Goal: Information Seeking & Learning: Learn about a topic

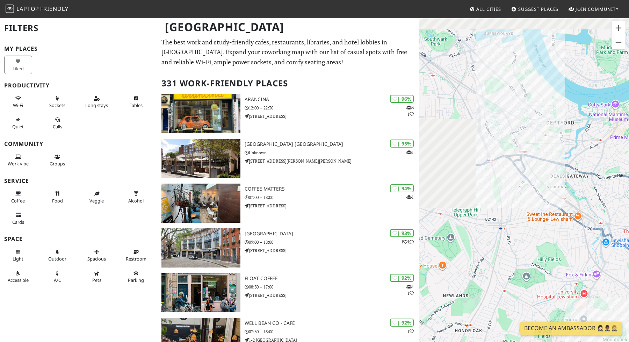
drag, startPoint x: 486, startPoint y: 156, endPoint x: 606, endPoint y: 292, distance: 181.3
click at [606, 292] on div at bounding box center [525, 188] width 210 height 342
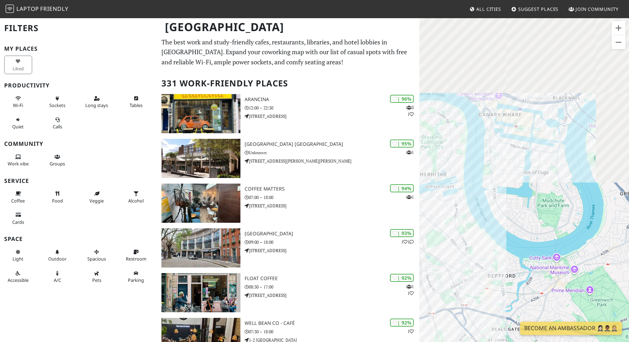
drag, startPoint x: 569, startPoint y: 139, endPoint x: 469, endPoint y: 305, distance: 193.4
click at [469, 305] on div at bounding box center [525, 188] width 210 height 342
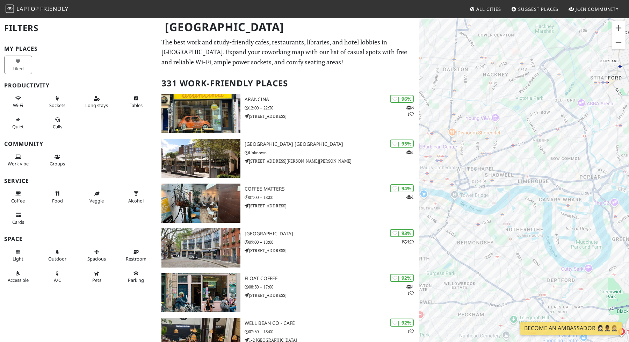
drag, startPoint x: 469, startPoint y: 246, endPoint x: 565, endPoint y: 239, distance: 95.7
click at [565, 239] on div at bounding box center [525, 188] width 210 height 342
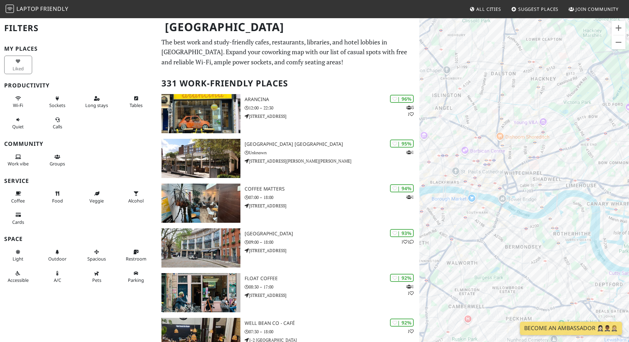
drag, startPoint x: 483, startPoint y: 217, endPoint x: 533, endPoint y: 217, distance: 50.0
click at [533, 217] on div at bounding box center [525, 188] width 210 height 342
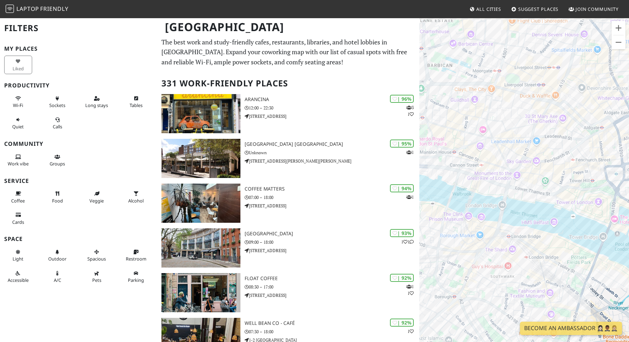
drag, startPoint x: 503, startPoint y: 230, endPoint x: 620, endPoint y: 279, distance: 126.8
click at [629, 289] on div at bounding box center [525, 188] width 210 height 342
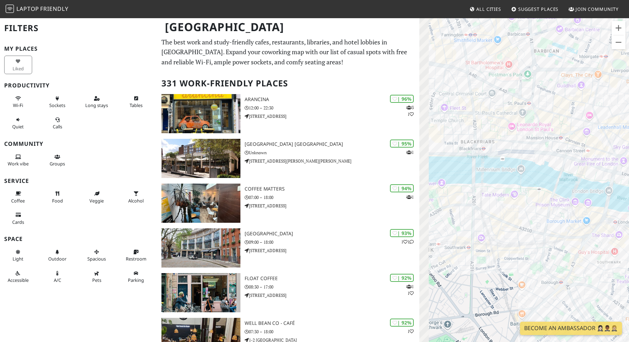
drag, startPoint x: 532, startPoint y: 234, endPoint x: 626, endPoint y: 174, distance: 110.9
click at [626, 174] on div at bounding box center [525, 188] width 210 height 342
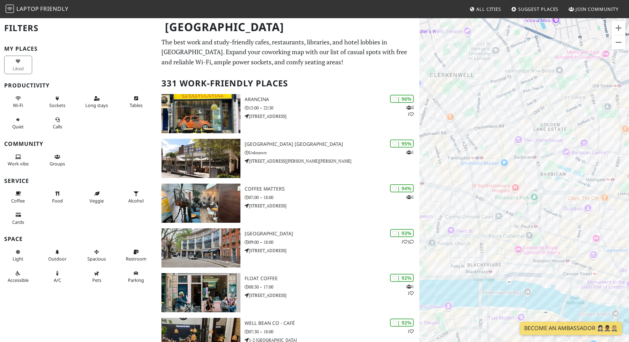
drag, startPoint x: 549, startPoint y: 157, endPoint x: 548, endPoint y: 282, distance: 125.5
click at [548, 282] on div at bounding box center [525, 188] width 210 height 342
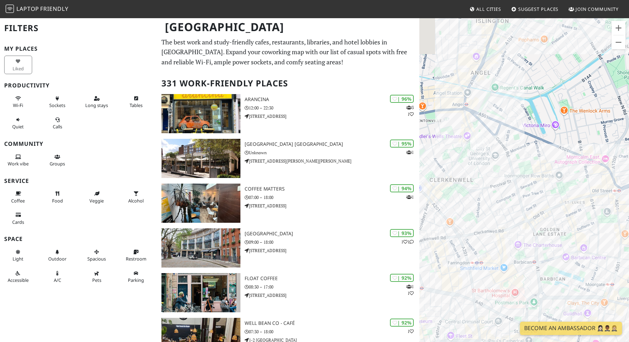
drag, startPoint x: 474, startPoint y: 204, endPoint x: 477, endPoint y: 304, distance: 100.0
click at [477, 304] on div at bounding box center [525, 188] width 210 height 342
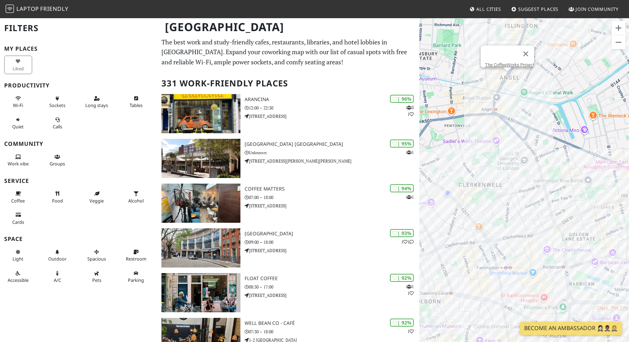
click at [510, 77] on div "The CoffeeWorks Project" at bounding box center [525, 188] width 210 height 342
click at [510, 77] on div "The CoffeeWorks Project The CoffeeWorks Project" at bounding box center [525, 188] width 210 height 342
click at [574, 32] on div "Pophams" at bounding box center [573, 21] width 23 height 22
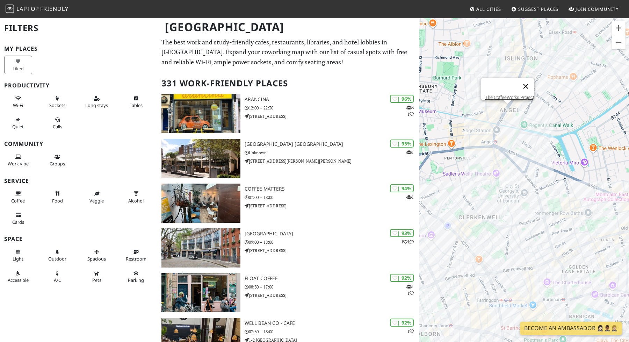
click at [529, 81] on button "Close" at bounding box center [526, 86] width 17 height 17
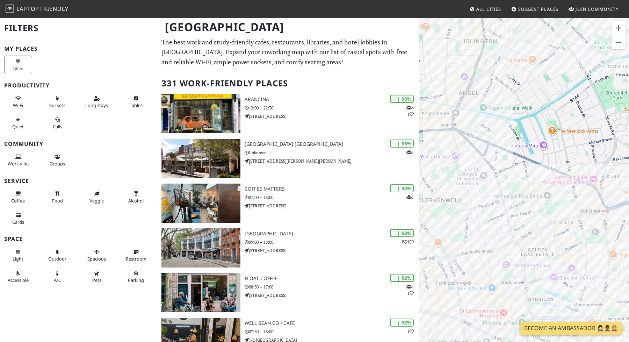
drag, startPoint x: 556, startPoint y: 179, endPoint x: 514, endPoint y: 161, distance: 45.1
click at [514, 161] on div at bounding box center [525, 188] width 210 height 342
click at [555, 231] on div "Fix Coffee" at bounding box center [525, 188] width 210 height 342
click at [505, 203] on div "Fix Coffee Goswell Road Coffee" at bounding box center [525, 188] width 210 height 342
click at [501, 187] on link "Goswell Road Coffee" at bounding box center [509, 189] width 41 height 5
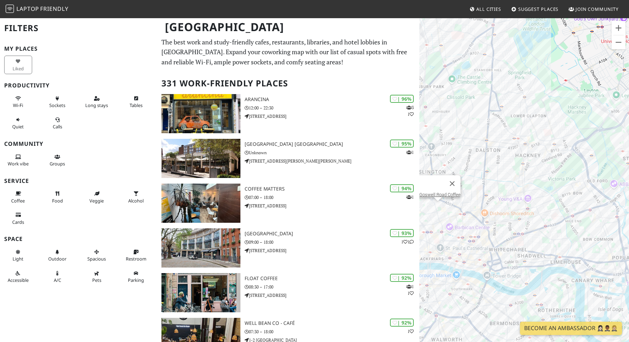
drag, startPoint x: 457, startPoint y: 179, endPoint x: 491, endPoint y: 176, distance: 33.3
click at [491, 176] on div "Goswell Road Coffee" at bounding box center [525, 188] width 210 height 342
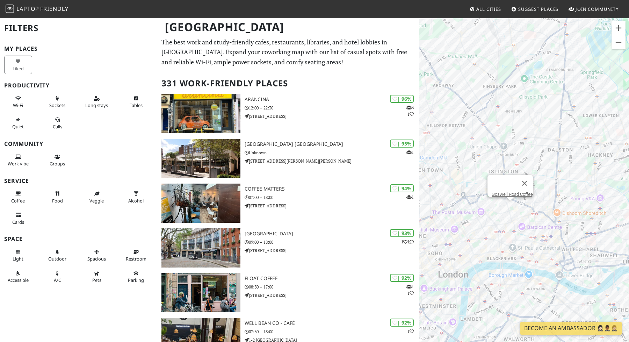
drag, startPoint x: 481, startPoint y: 178, endPoint x: 550, endPoint y: 182, distance: 69.7
click at [551, 181] on div "Goswell Road Coffee" at bounding box center [525, 188] width 210 height 342
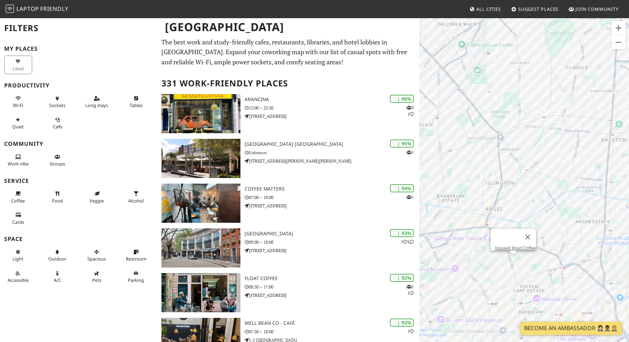
drag, startPoint x: 508, startPoint y: 184, endPoint x: 537, endPoint y: 159, distance: 38.0
click at [537, 159] on div "Goswell Road Coffee" at bounding box center [525, 188] width 210 height 342
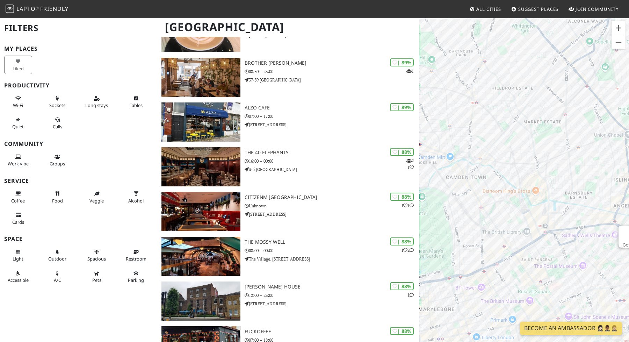
scroll to position [565, 0]
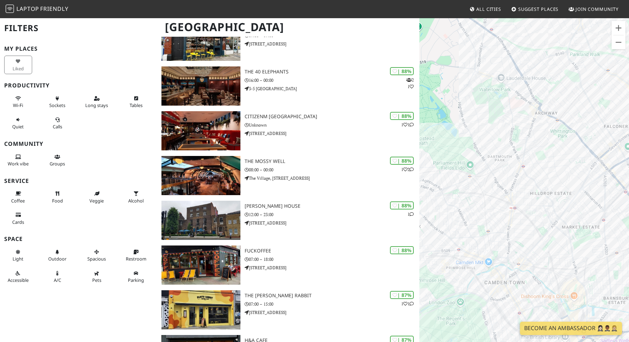
drag, startPoint x: 507, startPoint y: 208, endPoint x: 398, endPoint y: -8, distance: 242.7
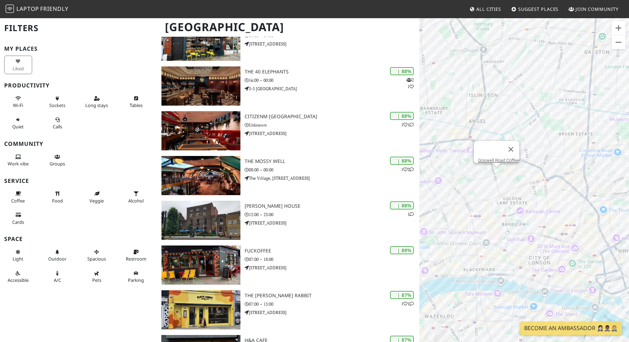
drag, startPoint x: 517, startPoint y: 105, endPoint x: 459, endPoint y: 232, distance: 139.7
click at [459, 232] on div "Goswell Road Coffee" at bounding box center [525, 188] width 210 height 342
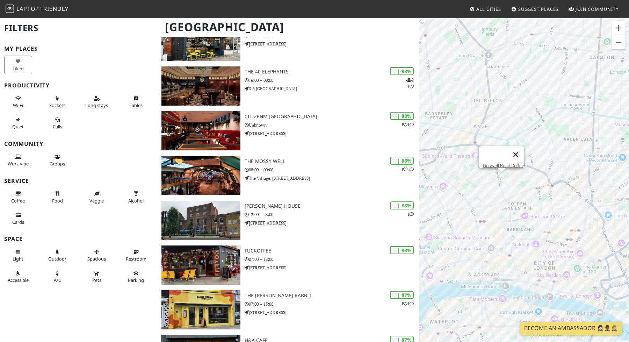
click at [519, 148] on button "Close" at bounding box center [516, 154] width 17 height 17
click at [480, 125] on div "The CoffeeWorks Project" at bounding box center [525, 188] width 210 height 342
click at [487, 117] on div "The CoffeeWorks Project Brother Marcus Angel" at bounding box center [525, 188] width 210 height 342
click at [504, 86] on button "Close" at bounding box center [503, 92] width 17 height 17
click at [487, 113] on div "Brother Marcus Angel" at bounding box center [525, 188] width 210 height 342
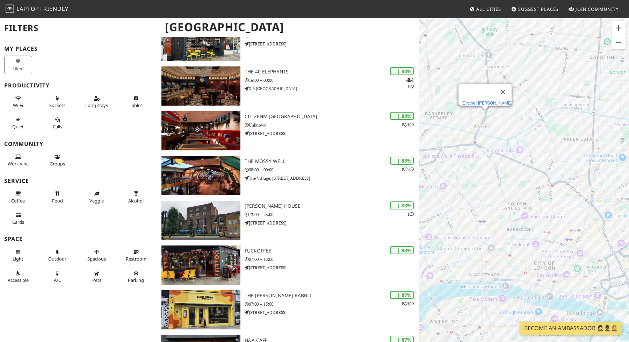
click at [478, 100] on link "Brother Marcus Angel" at bounding box center [487, 102] width 49 height 5
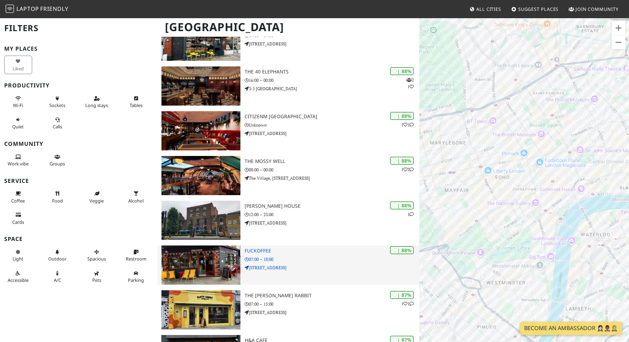
drag, startPoint x: 544, startPoint y: 154, endPoint x: 325, endPoint y: 262, distance: 244.1
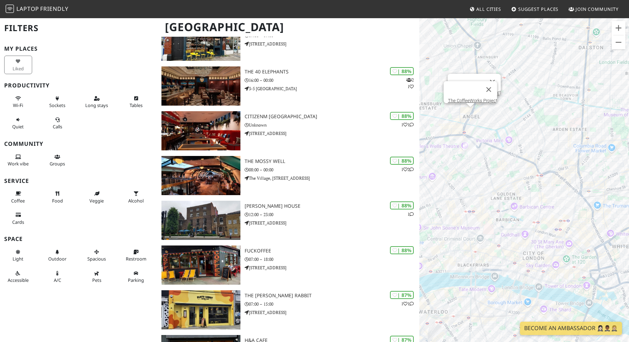
click at [472, 109] on div "Brother Marcus Angel The CoffeeWorks Project" at bounding box center [525, 188] width 210 height 342
click at [467, 98] on link "The CoffeeWorks Project" at bounding box center [472, 100] width 49 height 5
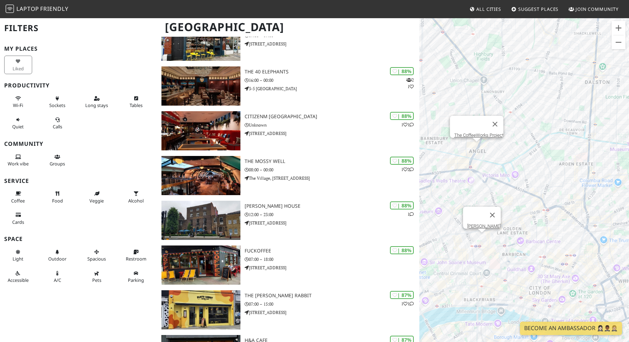
click at [482, 239] on div "The CoffeeWorks Project LEON Farringdon" at bounding box center [525, 188] width 210 height 342
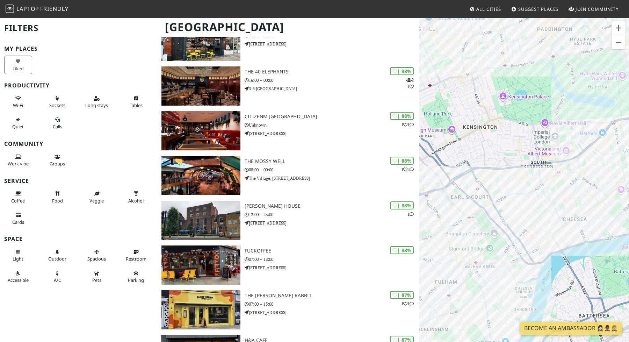
drag, startPoint x: 525, startPoint y: 234, endPoint x: 517, endPoint y: 209, distance: 25.9
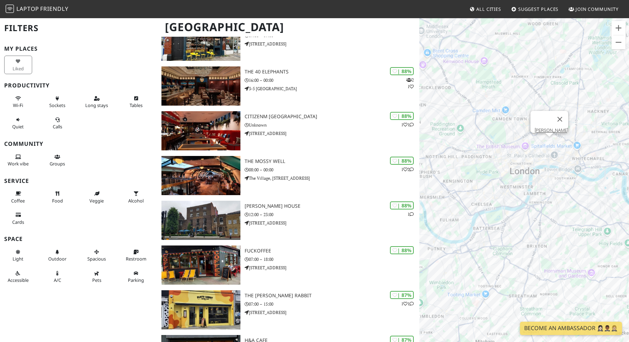
drag, startPoint x: 524, startPoint y: 177, endPoint x: 484, endPoint y: 203, distance: 48.5
click at [484, 203] on div "LEON Farringdon" at bounding box center [525, 188] width 210 height 342
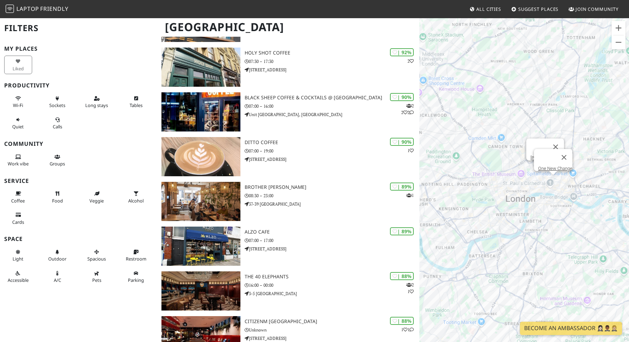
scroll to position [357, 0]
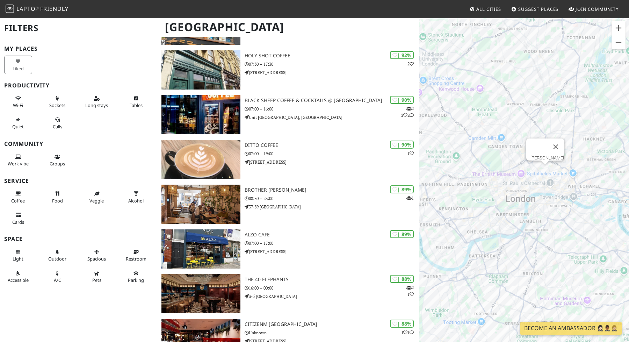
click at [576, 224] on div "LEON Farringdon" at bounding box center [525, 188] width 210 height 342
drag, startPoint x: 554, startPoint y: 164, endPoint x: 553, endPoint y: 193, distance: 29.1
click at [553, 193] on div "LEON Farringdon" at bounding box center [525, 188] width 210 height 342
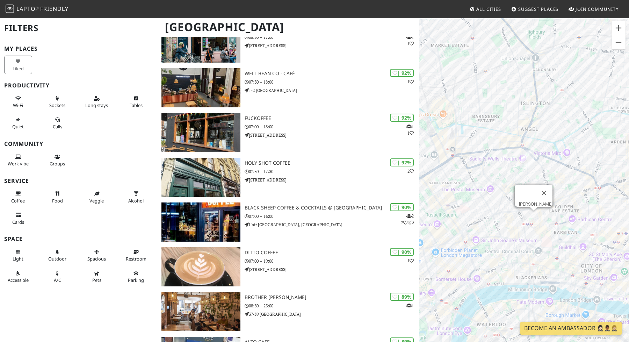
scroll to position [237, 0]
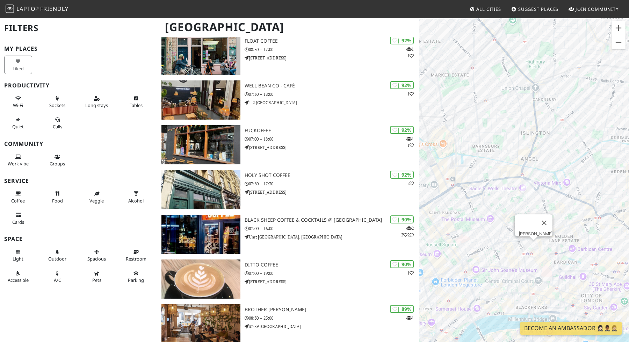
drag, startPoint x: 543, startPoint y: 230, endPoint x: 543, endPoint y: 260, distance: 30.8
click at [543, 260] on div "LEON Farringdon" at bounding box center [525, 188] width 210 height 342
click at [549, 209] on div "LEON Farringdon Goswell Road Coffee" at bounding box center [525, 188] width 210 height 342
click at [509, 224] on div "Goswell Road Coffee Hunter Collective" at bounding box center [525, 188] width 210 height 342
click at [509, 209] on link "Hunter Collective" at bounding box center [513, 211] width 34 height 5
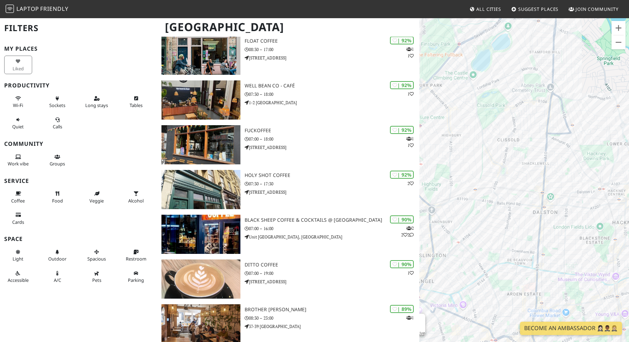
drag, startPoint x: 468, startPoint y: 160, endPoint x: 485, endPoint y: 281, distance: 122.9
click at [485, 281] on div "Hunter Collective" at bounding box center [525, 188] width 210 height 342
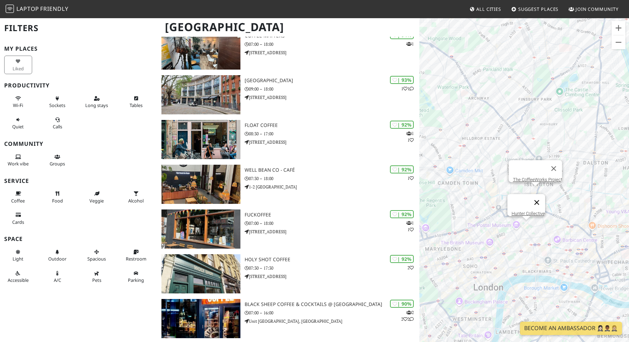
scroll to position [145, 0]
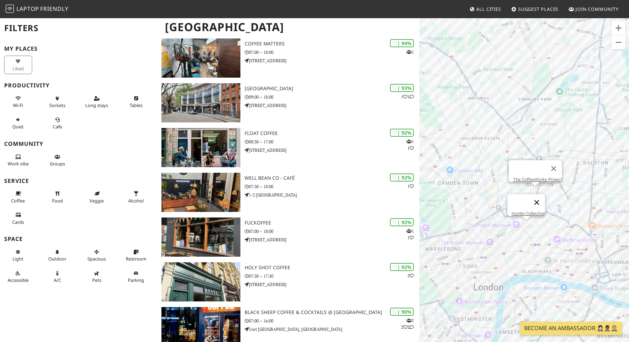
click at [541, 195] on button "Close" at bounding box center [537, 202] width 17 height 17
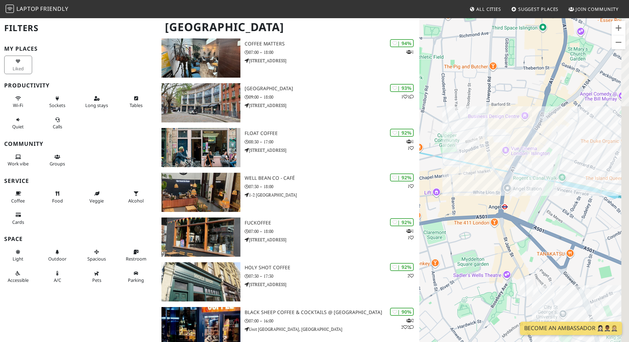
drag, startPoint x: 559, startPoint y: 122, endPoint x: 539, endPoint y: 216, distance: 96.2
click at [539, 216] on div at bounding box center [525, 188] width 210 height 342
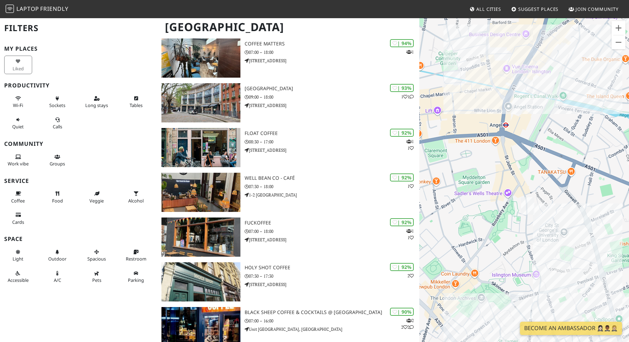
drag, startPoint x: 519, startPoint y: 264, endPoint x: 526, endPoint y: 138, distance: 125.3
click at [525, 138] on div at bounding box center [525, 188] width 210 height 342
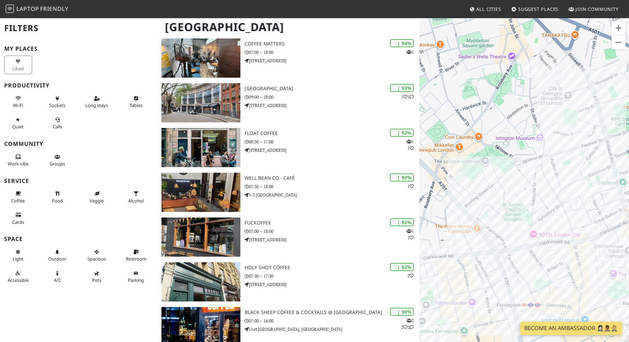
drag, startPoint x: 523, startPoint y: 216, endPoint x: 522, endPoint y: 120, distance: 95.5
click at [522, 120] on div at bounding box center [525, 188] width 210 height 342
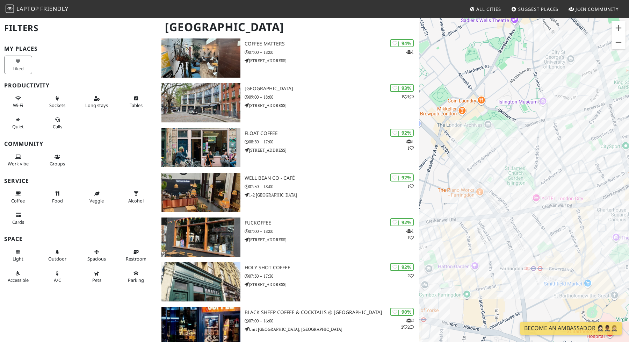
drag, startPoint x: 520, startPoint y: 188, endPoint x: 525, endPoint y: 112, distance: 77.1
click at [525, 112] on div at bounding box center [525, 188] width 210 height 342
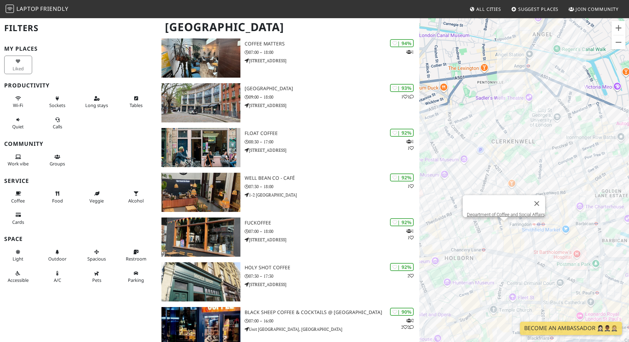
click at [504, 228] on div "Department of Coffee and Social Affairs" at bounding box center [525, 188] width 210 height 342
click at [506, 212] on link "Department of Coffee and Social Affairs" at bounding box center [506, 214] width 78 height 5
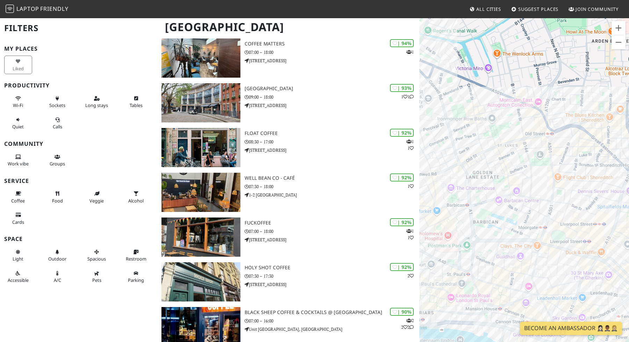
drag, startPoint x: 445, startPoint y: 202, endPoint x: 579, endPoint y: 197, distance: 134.3
click at [579, 197] on div "Department of Coffee and Social Affairs" at bounding box center [525, 188] width 210 height 342
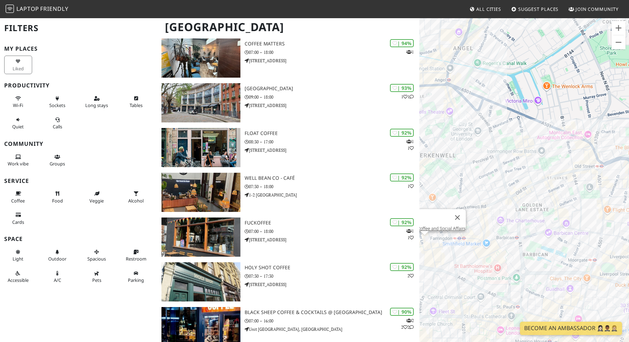
drag, startPoint x: 503, startPoint y: 184, endPoint x: 527, endPoint y: 209, distance: 34.6
click at [527, 209] on div "Department of Coffee and Social Affairs" at bounding box center [525, 188] width 210 height 342
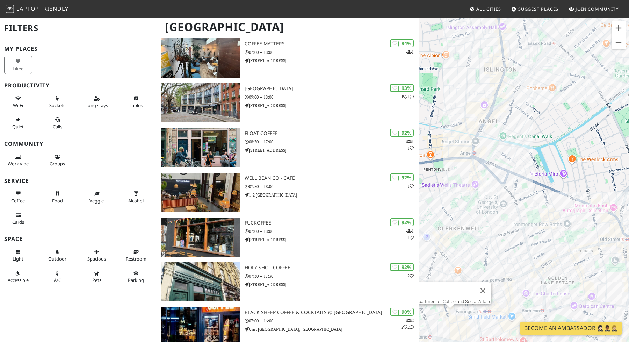
drag, startPoint x: 506, startPoint y: 211, endPoint x: 528, endPoint y: 332, distance: 122.9
click at [528, 197] on body "Laptop Friendly All Cities Suggest Places Join Community London Filters My Plac…" at bounding box center [314, 26] width 629 height 342
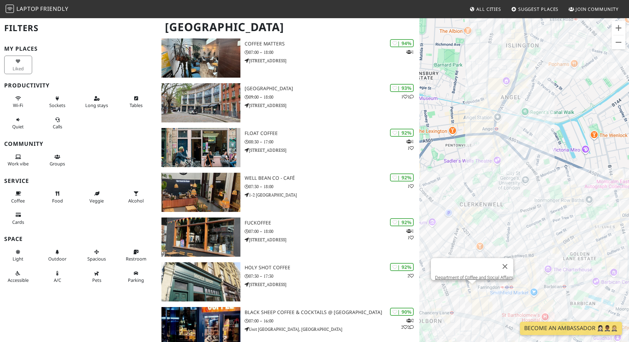
drag, startPoint x: 487, startPoint y: 275, endPoint x: 508, endPoint y: 139, distance: 137.7
click at [508, 139] on div "Department of Coffee and Social Affairs" at bounding box center [525, 188] width 210 height 342
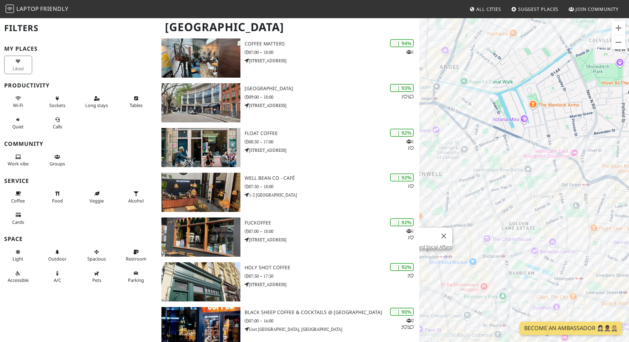
drag, startPoint x: 516, startPoint y: 180, endPoint x: 439, endPoint y: 180, distance: 77.3
click at [439, 180] on div "Department of Coffee and Social Affairs" at bounding box center [525, 188] width 210 height 342
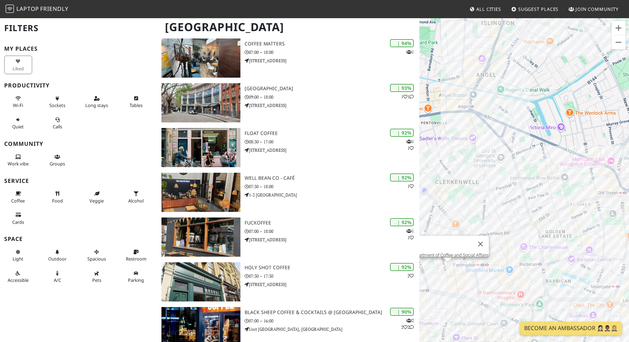
drag, startPoint x: 479, startPoint y: 249, endPoint x: 539, endPoint y: 266, distance: 62.9
click at [539, 266] on div "Department of Coffee and Social Affairs" at bounding box center [525, 188] width 210 height 342
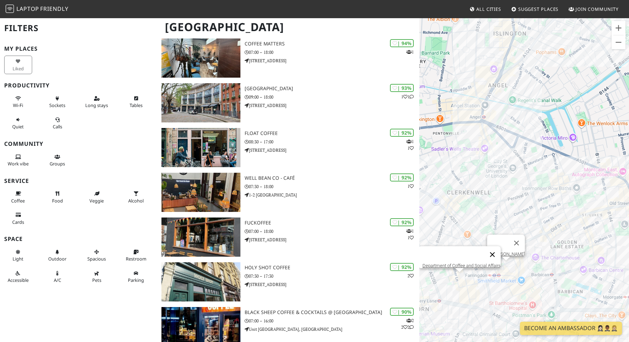
click at [494, 252] on button "Close" at bounding box center [492, 254] width 17 height 17
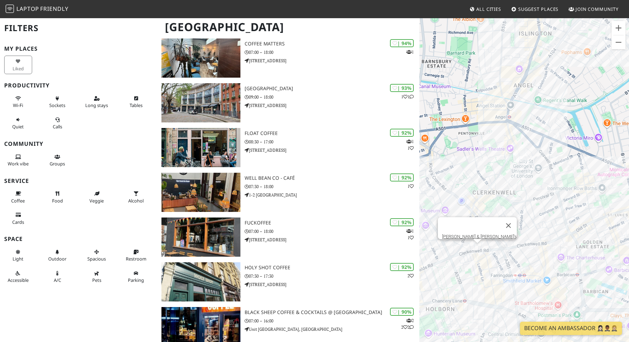
click at [478, 251] on div "Colonna & Small's" at bounding box center [525, 188] width 210 height 342
click at [479, 234] on link "Colonna & Small's" at bounding box center [479, 236] width 75 height 5
click at [131, 193] on button "Alcohol" at bounding box center [136, 197] width 28 height 19
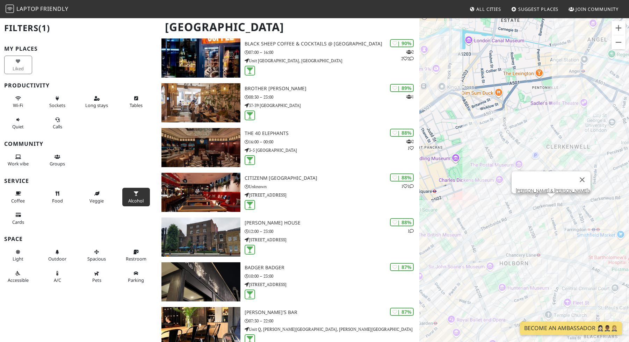
drag, startPoint x: 496, startPoint y: 137, endPoint x: 457, endPoint y: 202, distance: 76.0
click at [457, 202] on div "Colonna & Small's" at bounding box center [525, 188] width 210 height 342
click at [21, 95] on button "Wi-Fi" at bounding box center [18, 102] width 28 height 19
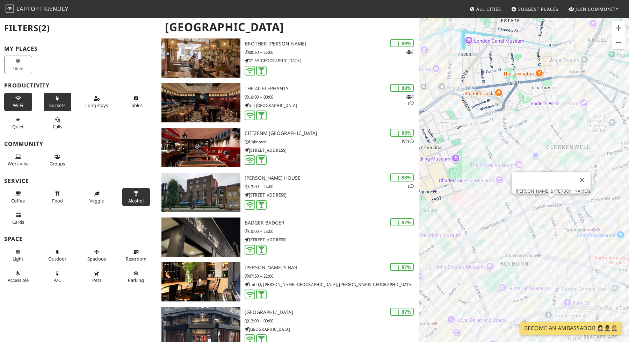
click at [56, 102] on span "Sockets" at bounding box center [57, 105] width 16 height 6
click at [105, 103] on span "Long stays" at bounding box center [96, 105] width 23 height 6
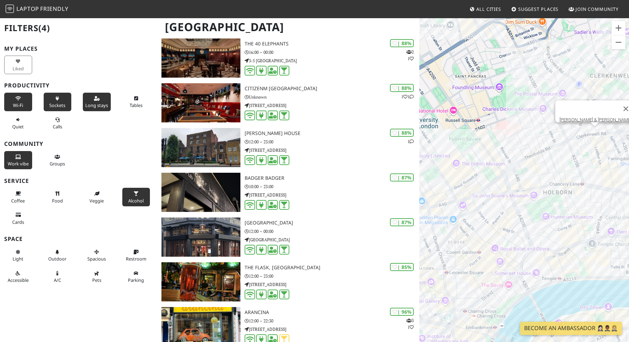
click at [23, 158] on button "Work vibe" at bounding box center [18, 160] width 28 height 19
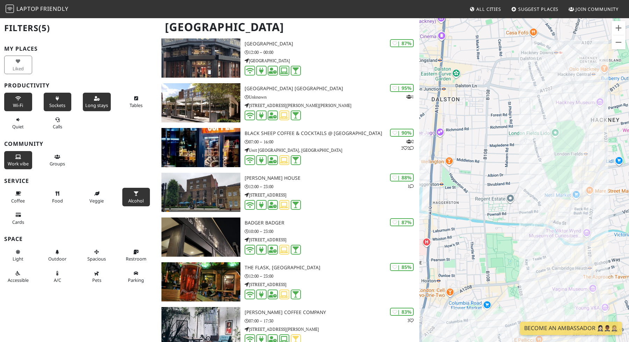
drag, startPoint x: 525, startPoint y: 163, endPoint x: 418, endPoint y: 172, distance: 107.7
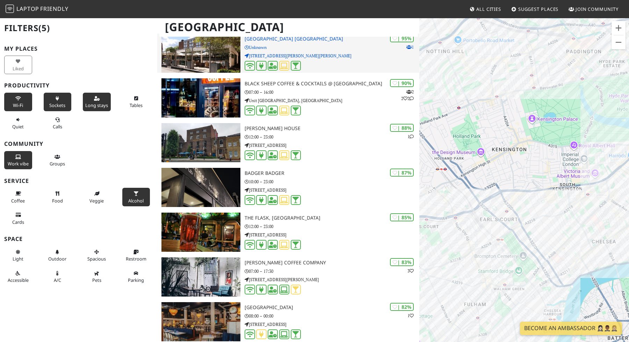
scroll to position [0, 0]
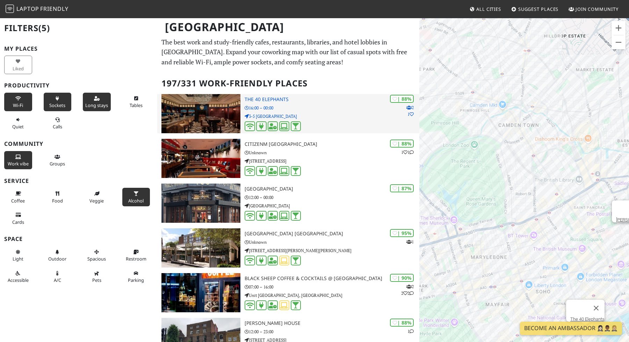
click at [303, 101] on h3 "The 40 Elephants" at bounding box center [332, 99] width 175 height 6
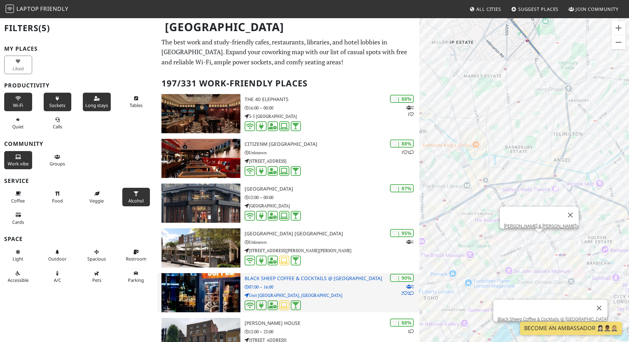
click at [311, 281] on h3 "Black Sheep Coffee & Cocktails @ Southbank Central" at bounding box center [332, 279] width 175 height 6
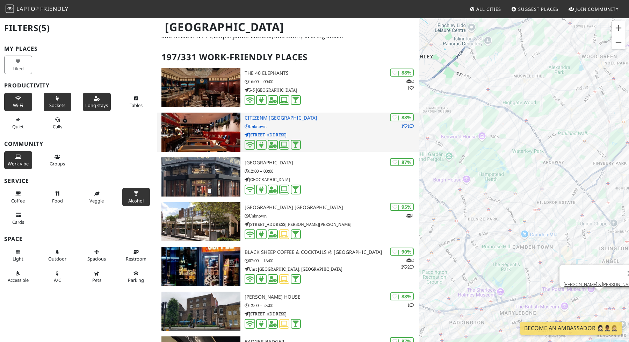
scroll to position [15, 0]
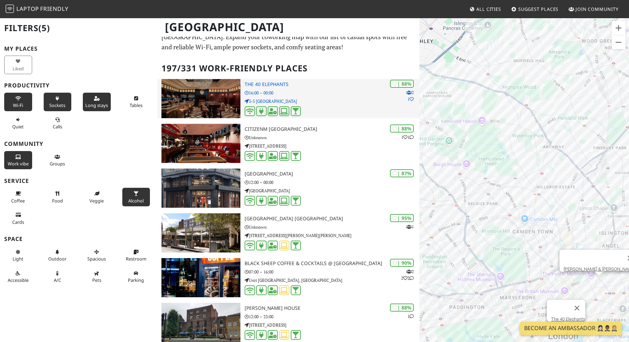
click at [342, 101] on p "3-5 Great Scotland Yard" at bounding box center [332, 101] width 175 height 7
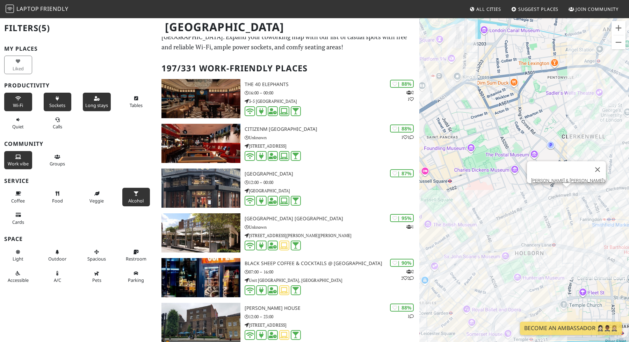
drag, startPoint x: 586, startPoint y: 130, endPoint x: 488, endPoint y: 203, distance: 121.9
click at [488, 203] on div "Colonna & Small's" at bounding box center [525, 188] width 210 height 342
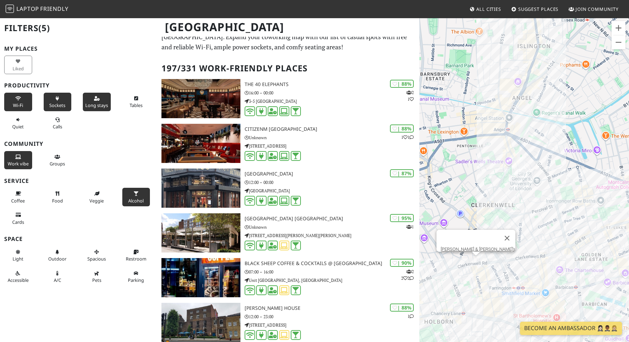
drag, startPoint x: 552, startPoint y: 139, endPoint x: 463, endPoint y: 212, distance: 115.8
click at [463, 212] on div "Colonna & Small's" at bounding box center [525, 188] width 210 height 342
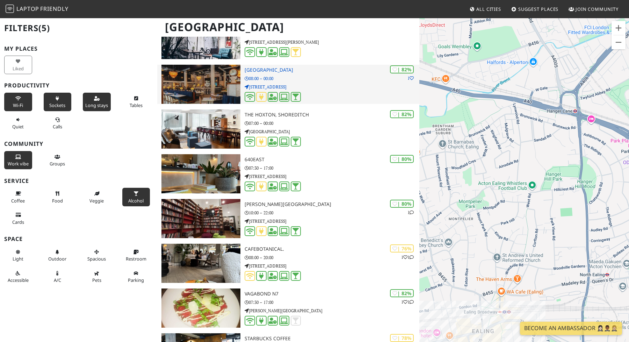
scroll to position [438, 0]
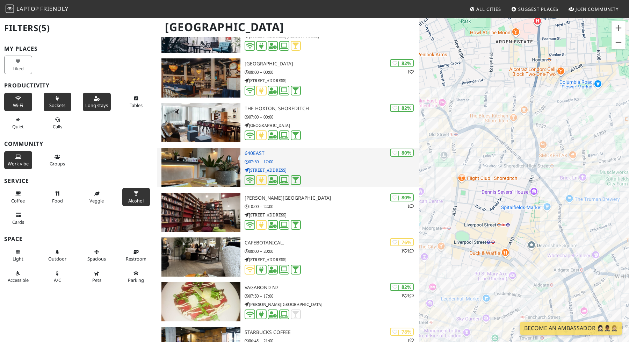
drag, startPoint x: 494, startPoint y: 190, endPoint x: 407, endPoint y: 155, distance: 93.2
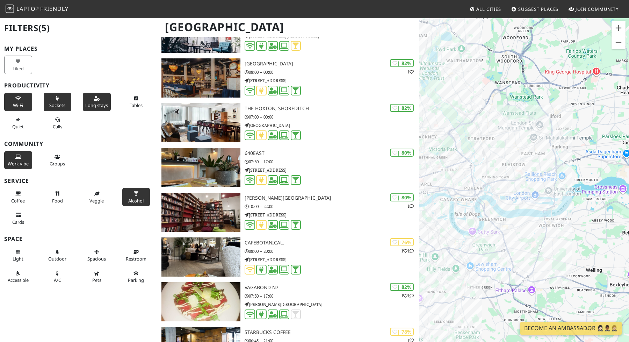
drag, startPoint x: 485, startPoint y: 137, endPoint x: 420, endPoint y: 152, distance: 66.1
click at [421, 153] on div "Colonna & Small's" at bounding box center [525, 188] width 210 height 342
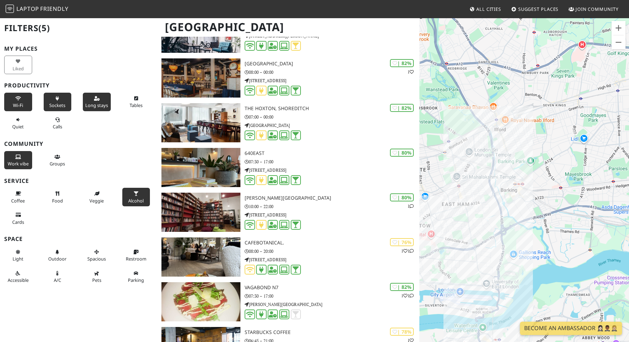
drag, startPoint x: 514, startPoint y: 162, endPoint x: 534, endPoint y: 249, distance: 89.4
click at [534, 249] on div "Colonna & Small's" at bounding box center [525, 188] width 210 height 342
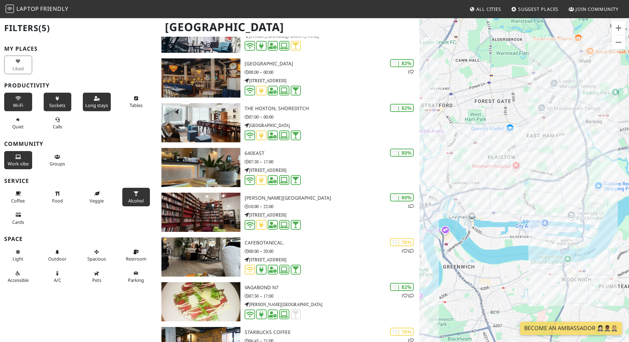
drag, startPoint x: 515, startPoint y: 209, endPoint x: 620, endPoint y: 124, distance: 135.7
click at [620, 124] on div "Colonna & Small's" at bounding box center [525, 188] width 210 height 342
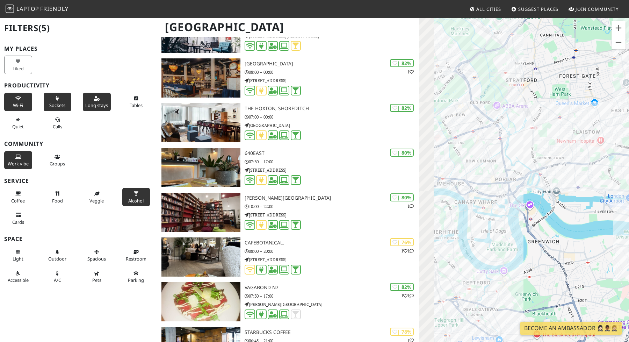
drag, startPoint x: 530, startPoint y: 191, endPoint x: 629, endPoint y: 186, distance: 98.7
click at [629, 186] on div "Colonna & Small's" at bounding box center [525, 188] width 210 height 342
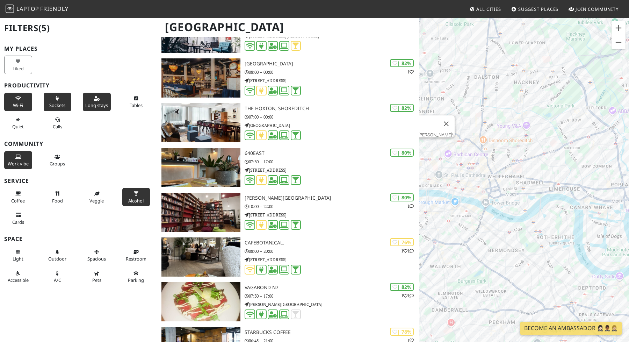
drag, startPoint x: 498, startPoint y: 192, endPoint x: 598, endPoint y: 189, distance: 99.3
click at [598, 189] on div "Colonna & Small's" at bounding box center [525, 188] width 210 height 342
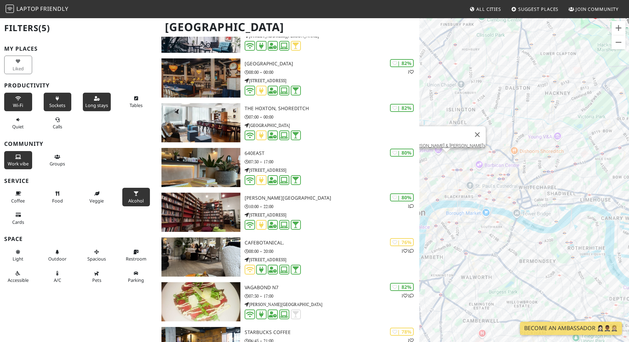
drag, startPoint x: 523, startPoint y: 188, endPoint x: 545, endPoint y: 210, distance: 32.1
click at [545, 210] on div "Colonna & Small's" at bounding box center [525, 188] width 210 height 342
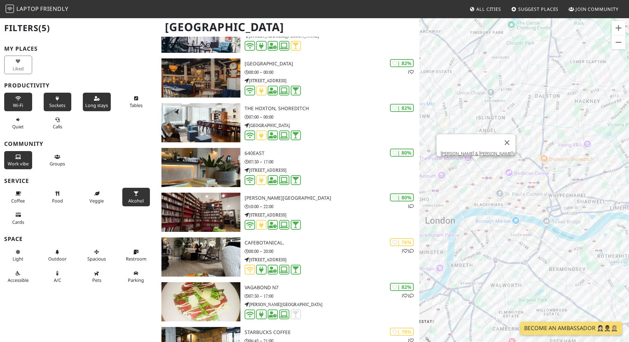
drag, startPoint x: 476, startPoint y: 200, endPoint x: 497, endPoint y: 191, distance: 22.5
click at [497, 191] on div "Colonna & Small's" at bounding box center [525, 188] width 210 height 342
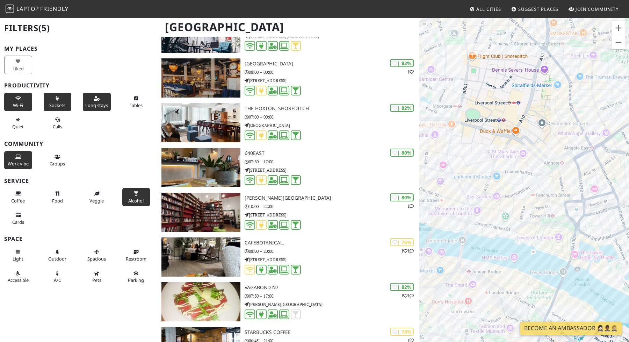
drag, startPoint x: 478, startPoint y: 215, endPoint x: 593, endPoint y: 177, distance: 121.2
click at [589, 177] on div "Colonna & Small's" at bounding box center [525, 188] width 210 height 342
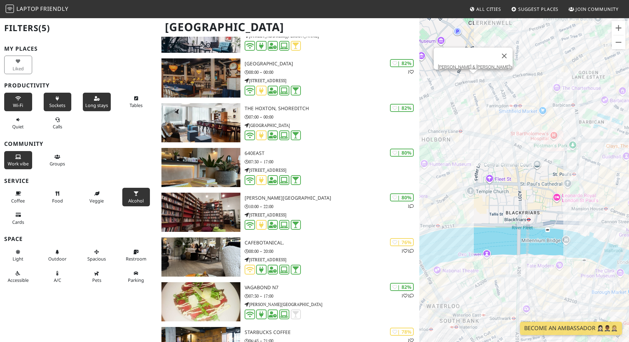
drag, startPoint x: 487, startPoint y: 163, endPoint x: 488, endPoint y: 257, distance: 93.7
click at [488, 257] on div "Colonna & Small's" at bounding box center [525, 188] width 210 height 342
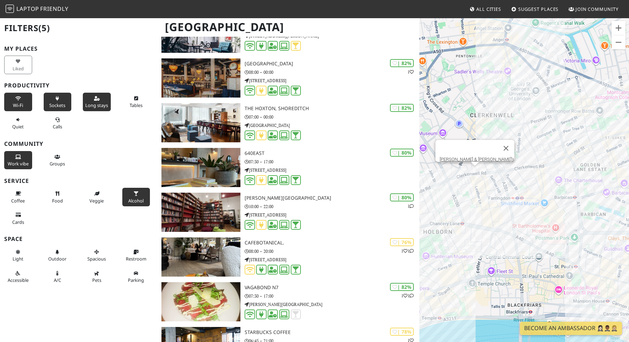
drag, startPoint x: 495, startPoint y: 177, endPoint x: 498, endPoint y: 250, distance: 72.8
click at [498, 250] on div "Colonna & Small's" at bounding box center [525, 188] width 210 height 342
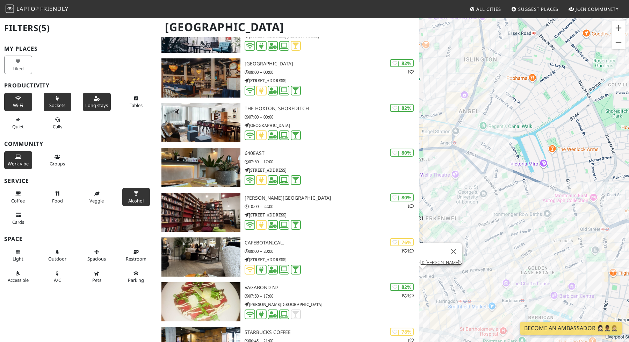
drag, startPoint x: 555, startPoint y: 116, endPoint x: 494, endPoint y: 230, distance: 129.8
click at [503, 216] on div "Colonna & Small's" at bounding box center [525, 188] width 210 height 342
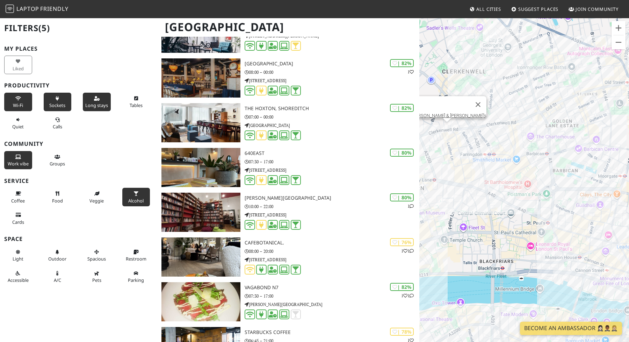
drag, startPoint x: 489, startPoint y: 266, endPoint x: 514, endPoint y: 117, distance: 150.3
click at [514, 117] on div "Colonna & Small's" at bounding box center [525, 188] width 210 height 342
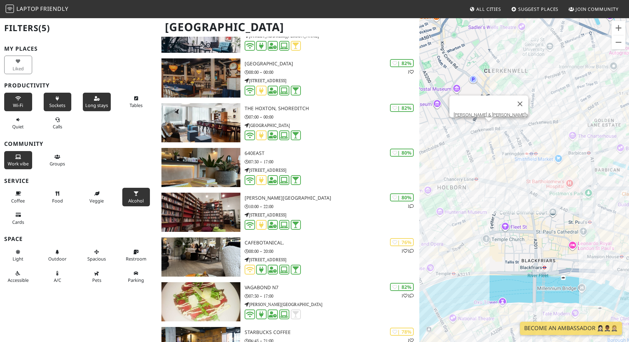
drag, startPoint x: 447, startPoint y: 241, endPoint x: 474, endPoint y: 201, distance: 47.3
click at [473, 201] on div "Colonna & Small's" at bounding box center [525, 188] width 210 height 342
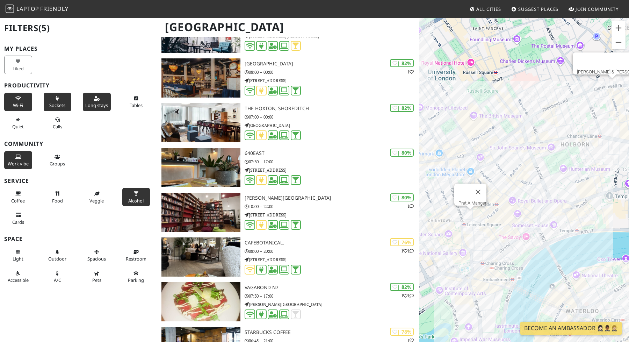
click at [473, 213] on div "Colonna & Small's Pret A Manger" at bounding box center [525, 188] width 210 height 342
click at [472, 200] on link "Pret A Manger" at bounding box center [473, 202] width 28 height 5
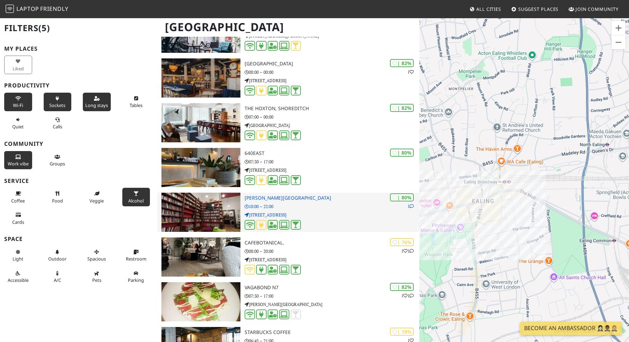
drag, startPoint x: 508, startPoint y: 176, endPoint x: 378, endPoint y: 212, distance: 134.3
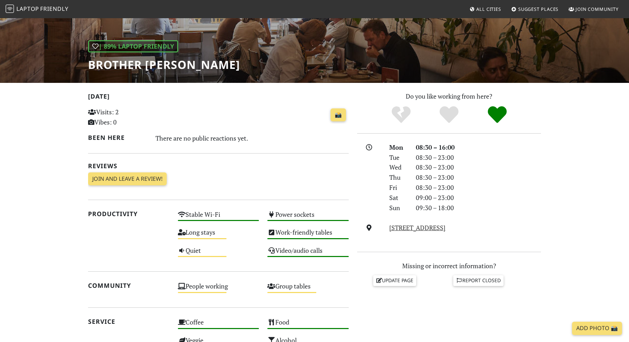
scroll to position [103, 0]
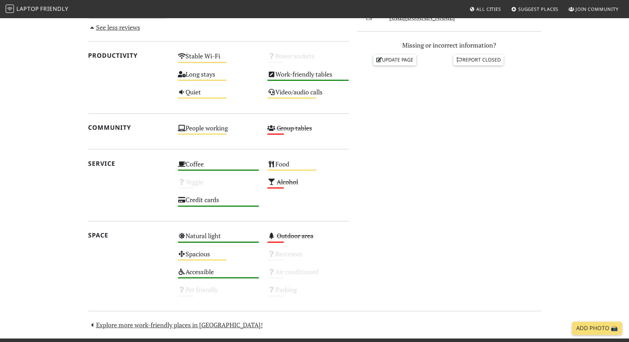
scroll to position [295, 0]
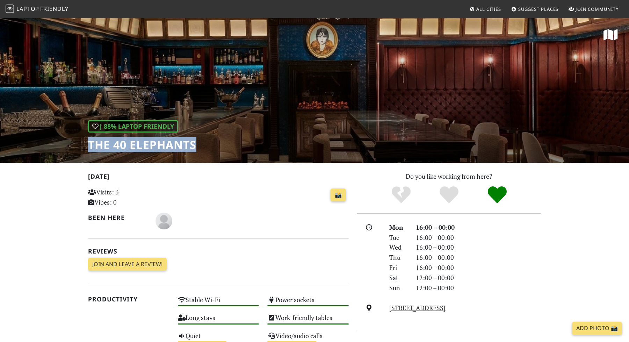
drag, startPoint x: 200, startPoint y: 142, endPoint x: 87, endPoint y: 140, distance: 112.9
click at [87, 140] on div "| 88% Laptop Friendly The 40 Elephants" at bounding box center [314, 89] width 629 height 145
copy h1 "The 40 Elephants"
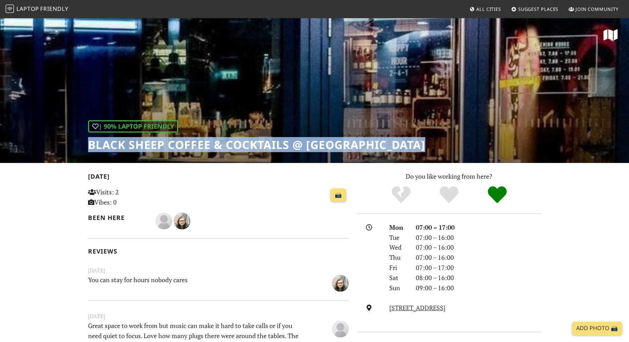
drag, startPoint x: 90, startPoint y: 145, endPoint x: 432, endPoint y: 143, distance: 342.6
click at [425, 143] on h1 "Black Sheep Coffee & Cocktails @ [GEOGRAPHIC_DATA]" at bounding box center [256, 144] width 337 height 13
copy h1 "Black Sheep Coffee & Cocktails @ Southbank Centra"
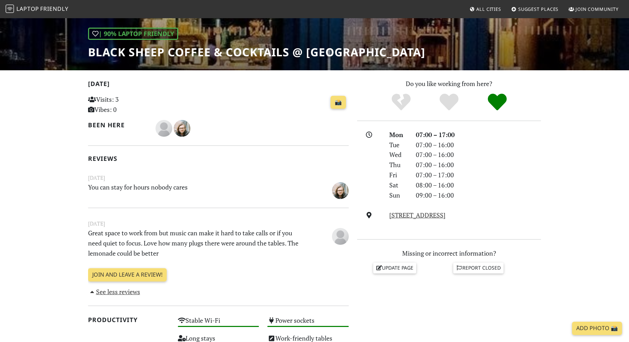
scroll to position [167, 0]
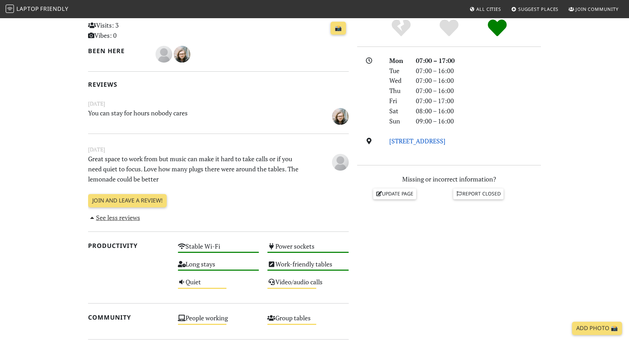
click at [441, 143] on link "[STREET_ADDRESS]" at bounding box center [417, 141] width 56 height 8
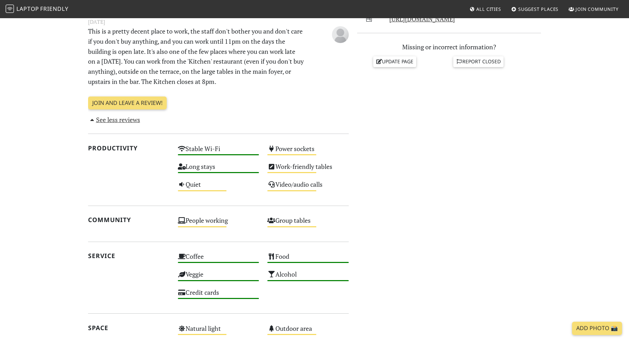
scroll to position [366, 0]
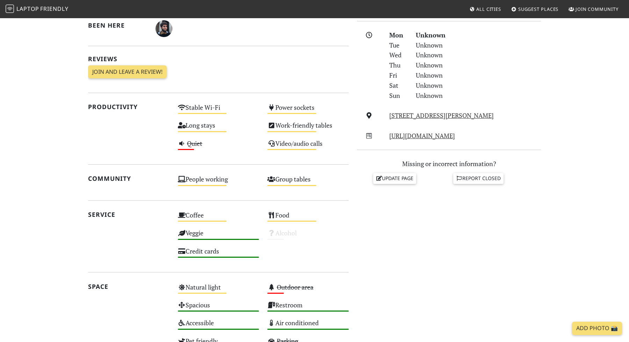
scroll to position [238, 0]
